Goal: Task Accomplishment & Management: Manage account settings

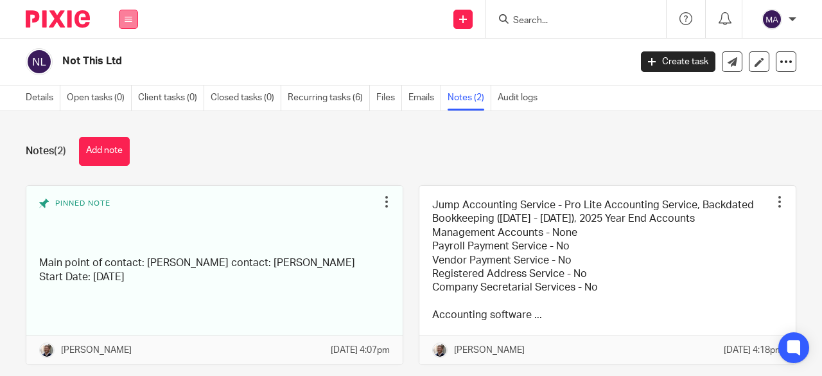
click at [125, 20] on icon at bounding box center [129, 19] width 8 height 8
click at [119, 115] on link "Team" at bounding box center [121, 116] width 21 height 9
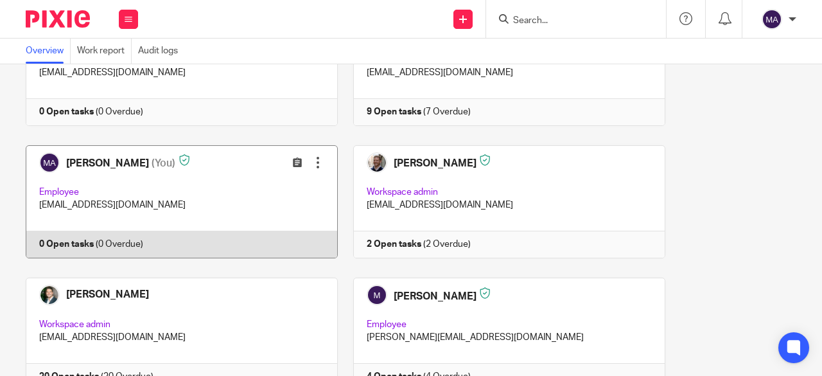
scroll to position [3170, 0]
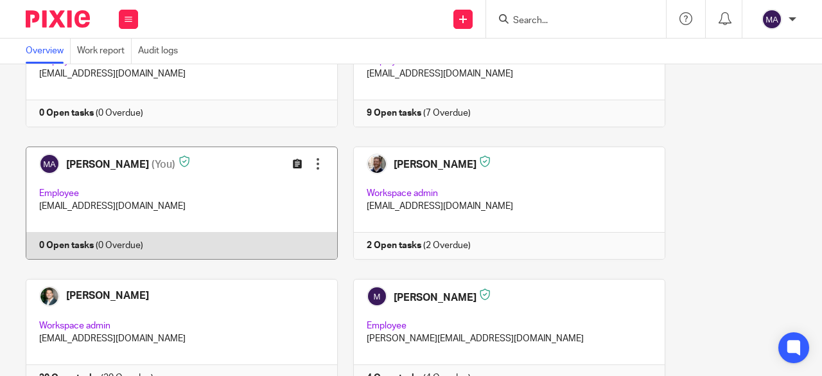
click at [292, 159] on icon at bounding box center [297, 164] width 10 height 10
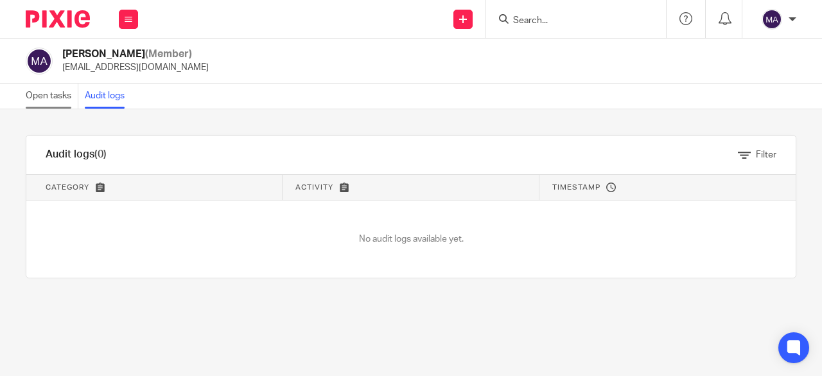
click at [57, 97] on link "Open tasks" at bounding box center [52, 96] width 53 height 25
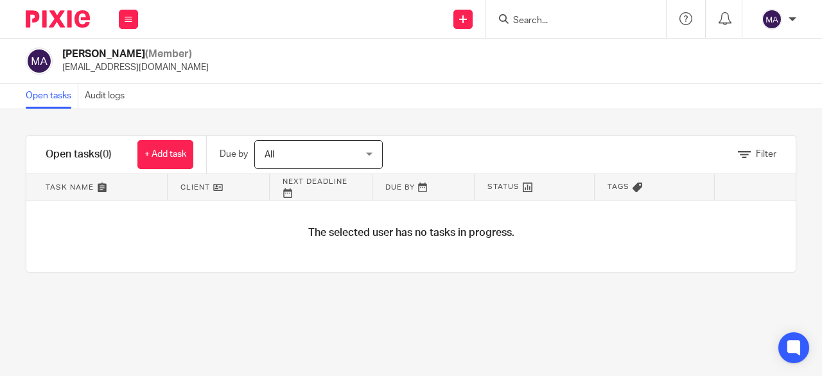
click at [68, 15] on img at bounding box center [58, 18] width 64 height 17
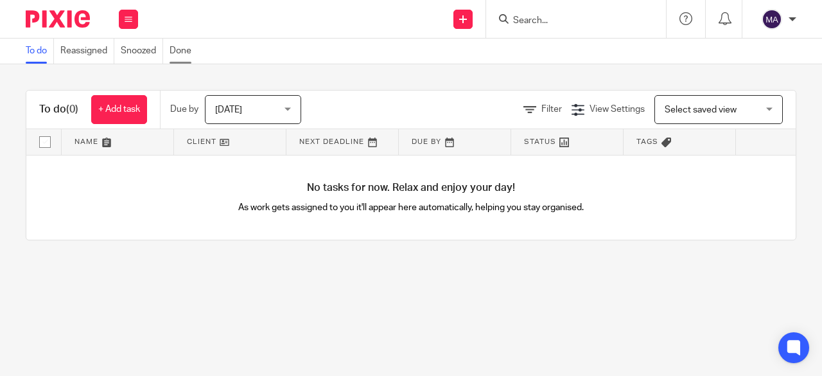
click at [185, 51] on link "Done" at bounding box center [184, 51] width 28 height 25
